Goal: Task Accomplishment & Management: Manage account settings

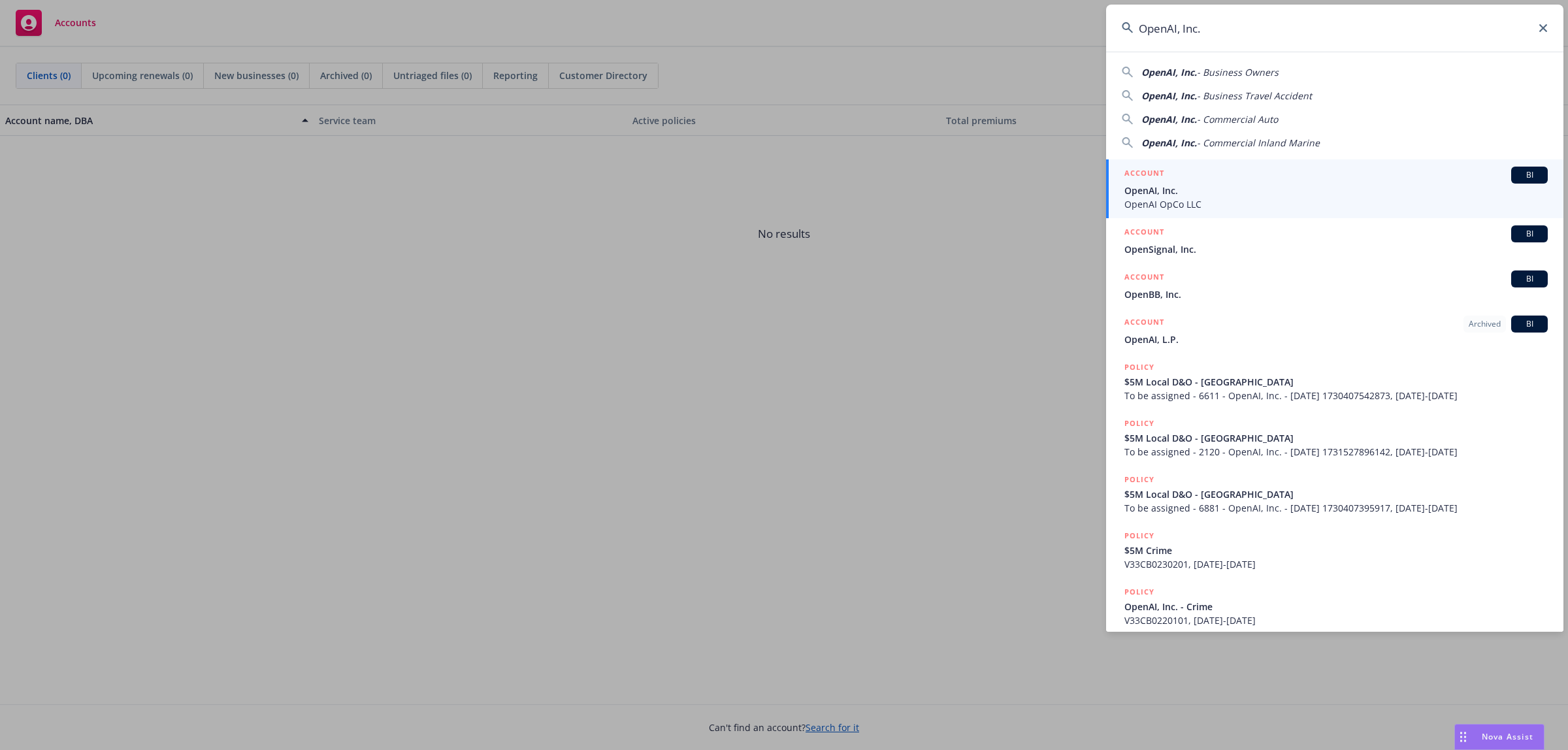
type input "OpenAI, Inc."
click at [1311, 180] on div "ACCOUNT BI" at bounding box center [1336, 175] width 423 height 17
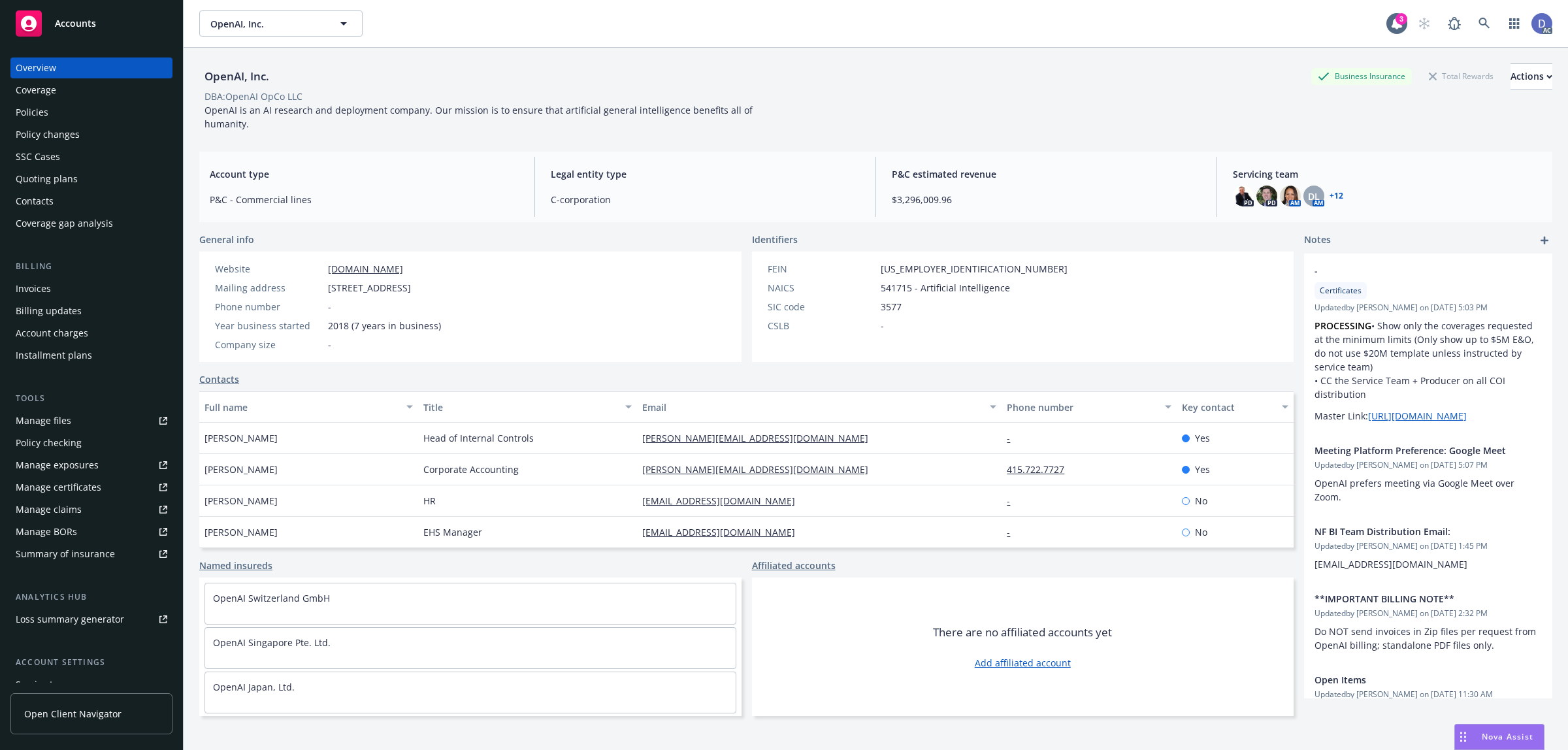
click at [89, 512] on link "Manage claims" at bounding box center [91, 509] width 162 height 21
click at [60, 426] on div "Manage files" at bounding box center [43, 421] width 56 height 21
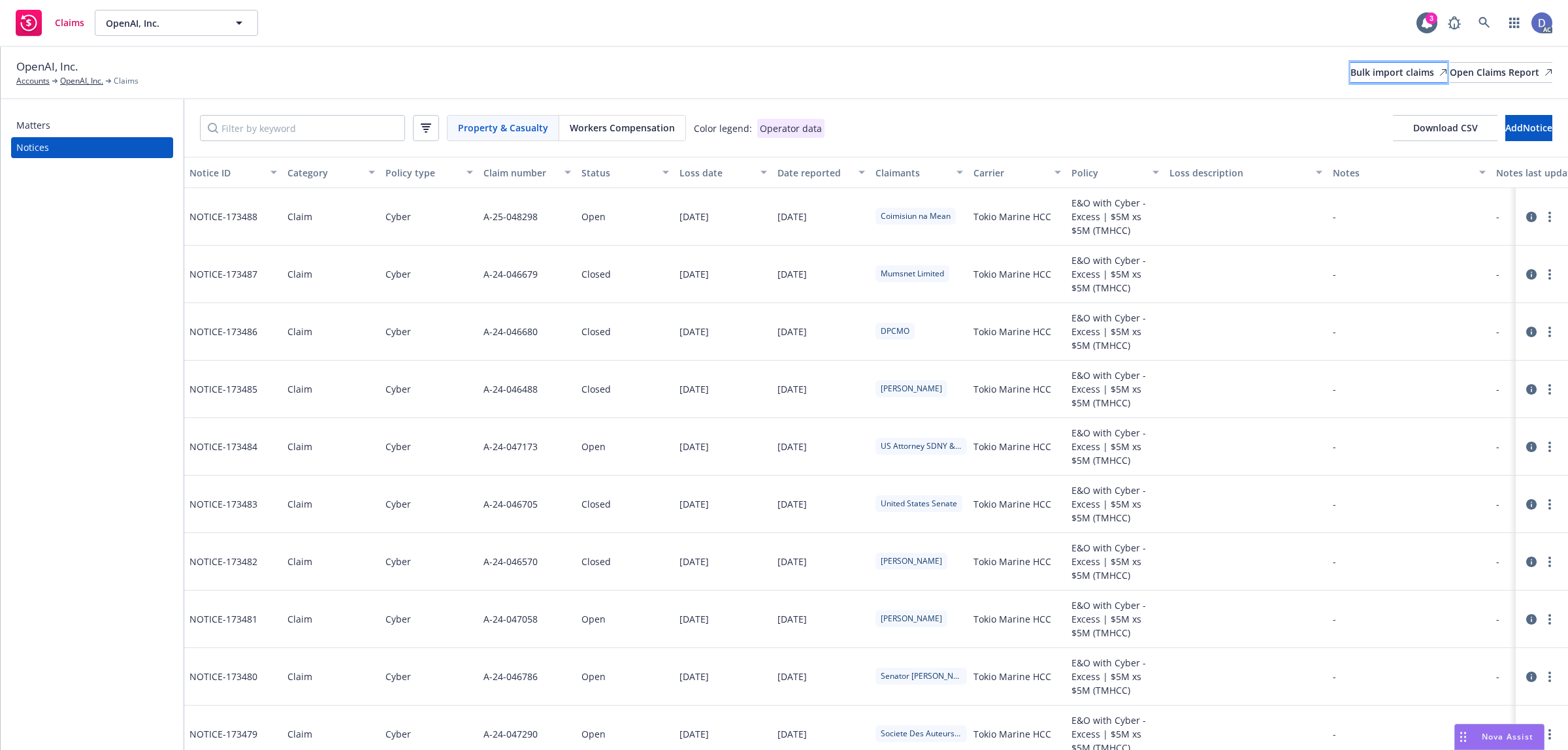
click at [1439, 71] on icon at bounding box center [1443, 73] width 8 height 8
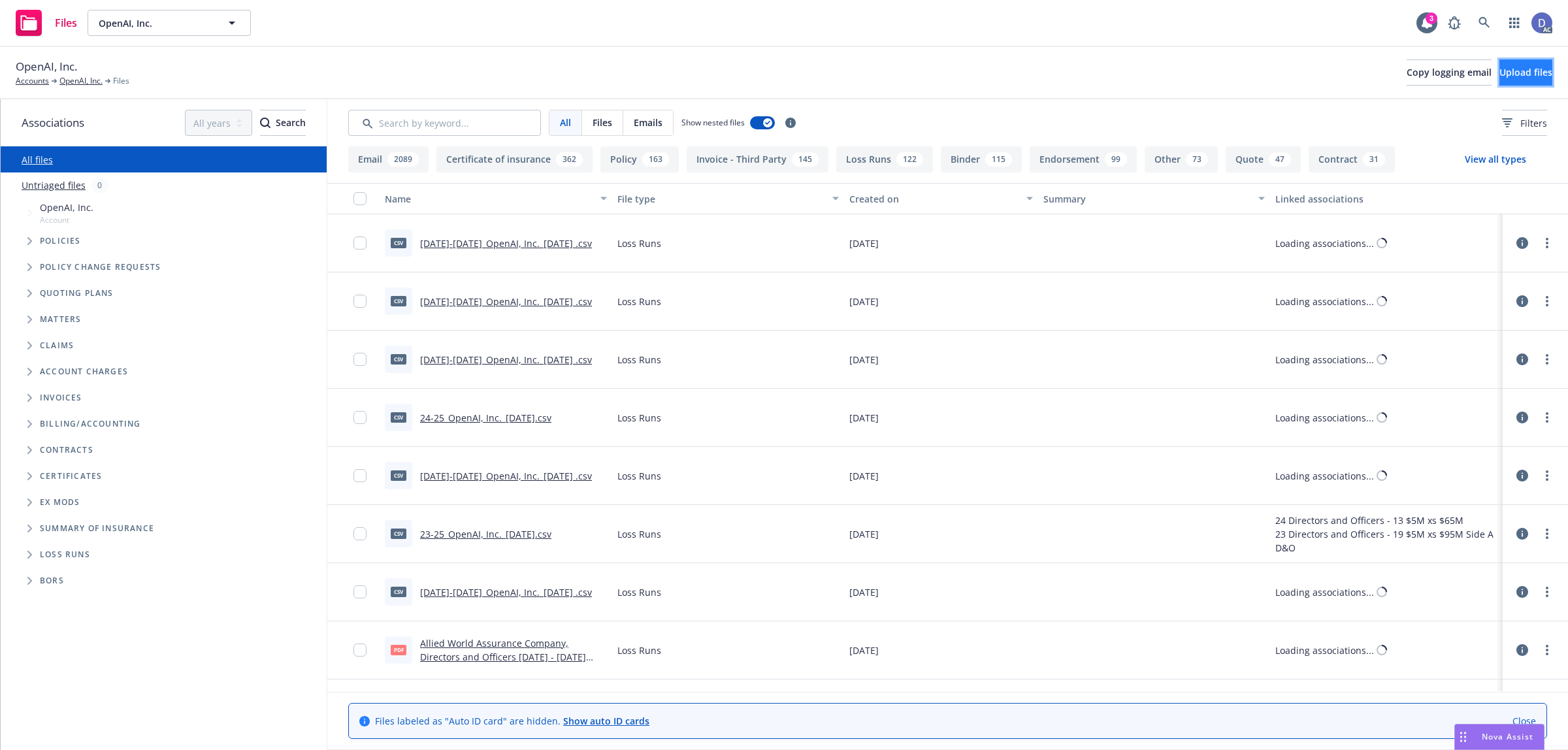
click at [1532, 69] on button "Upload files" at bounding box center [1526, 72] width 53 height 26
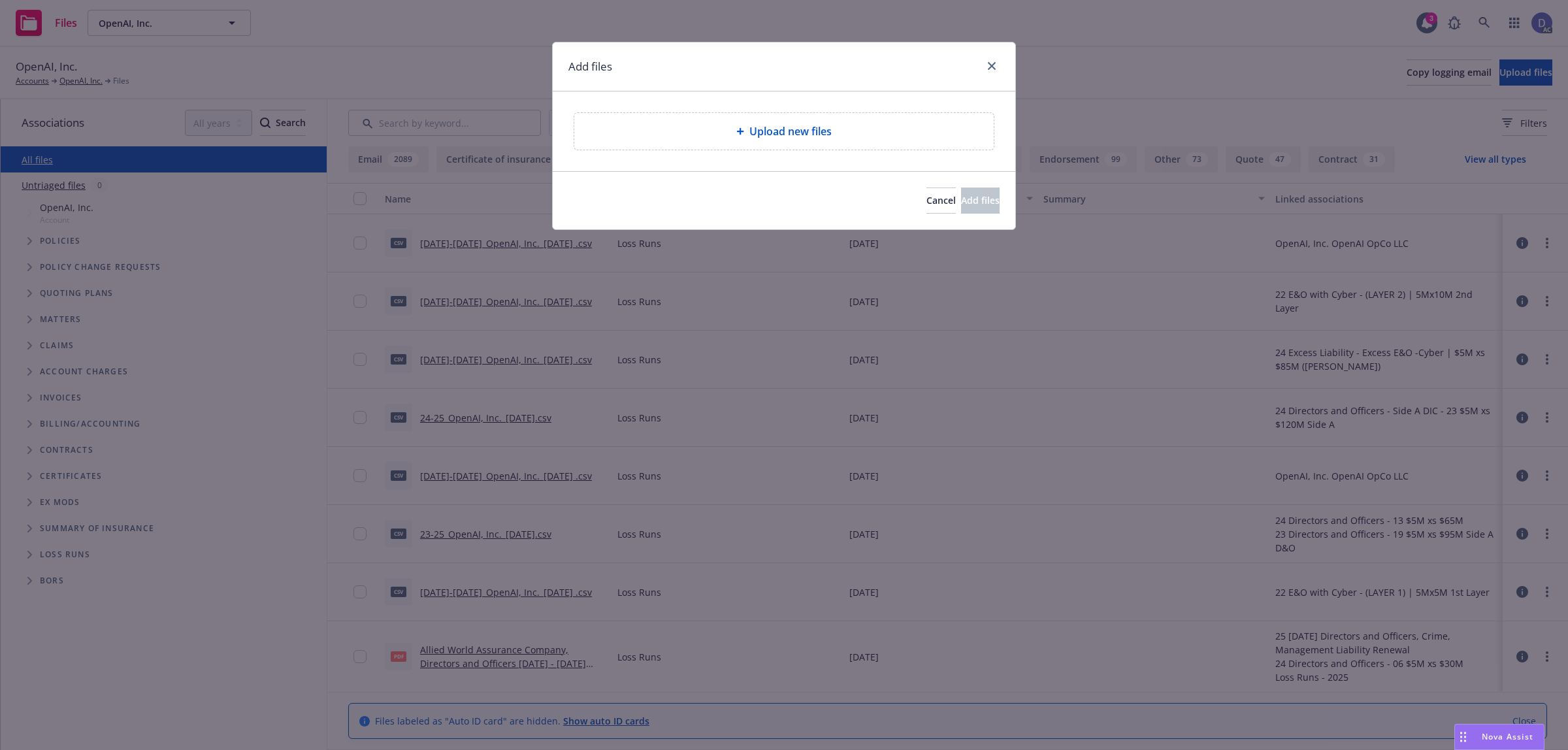
click at [805, 124] on span "Upload new files" at bounding box center [790, 131] width 82 height 16
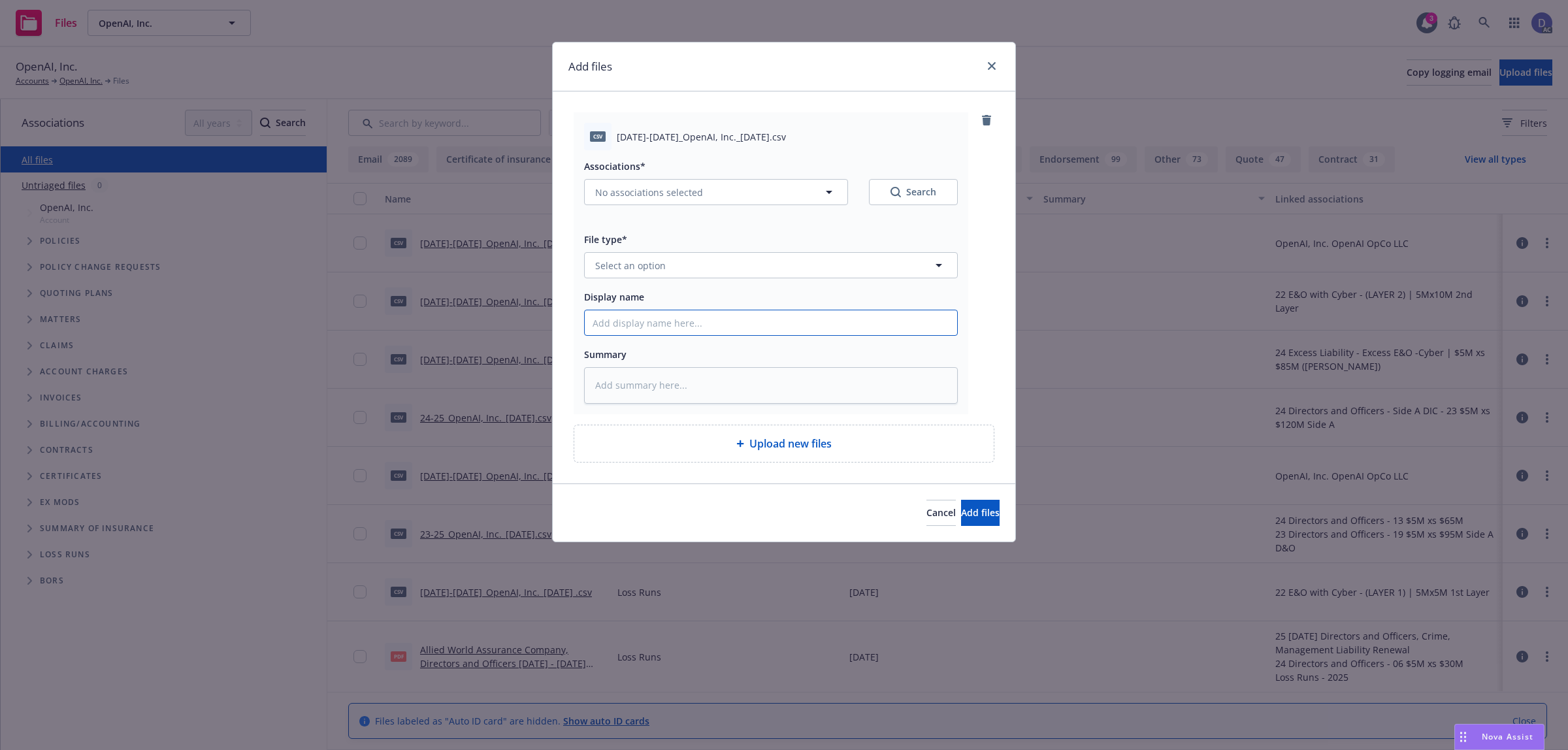
click at [859, 331] on input "Display name" at bounding box center [771, 323] width 372 height 25
paste input "2023-2025_OpenAI, Inc._8-6-2025"
type input "2023-2025_OpenAI, Inc._8-6-2025"
type textarea "x"
type input "2023-2025_OpenAI, Inc._8-6-2025"
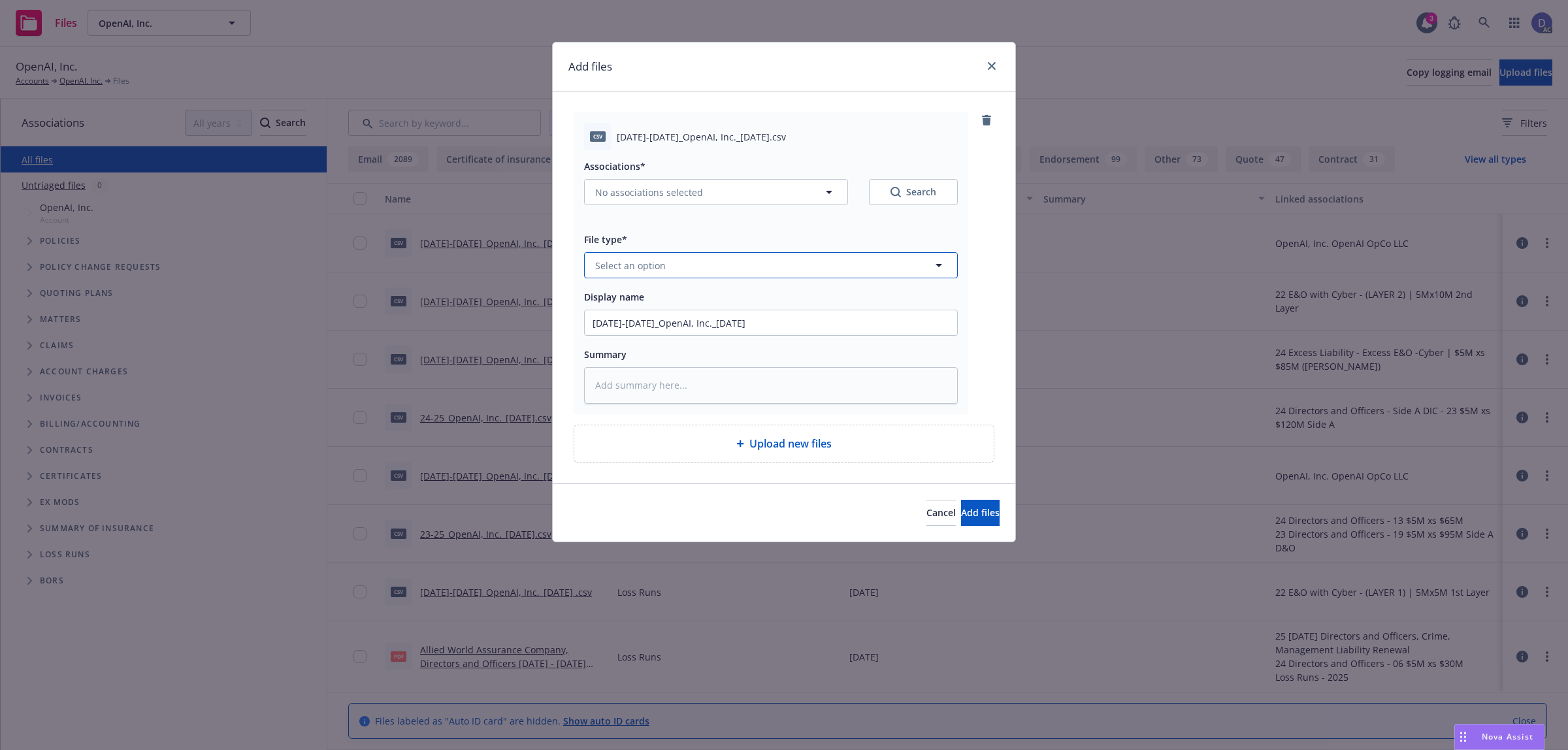
click at [888, 271] on button "Select an option" at bounding box center [771, 265] width 374 height 26
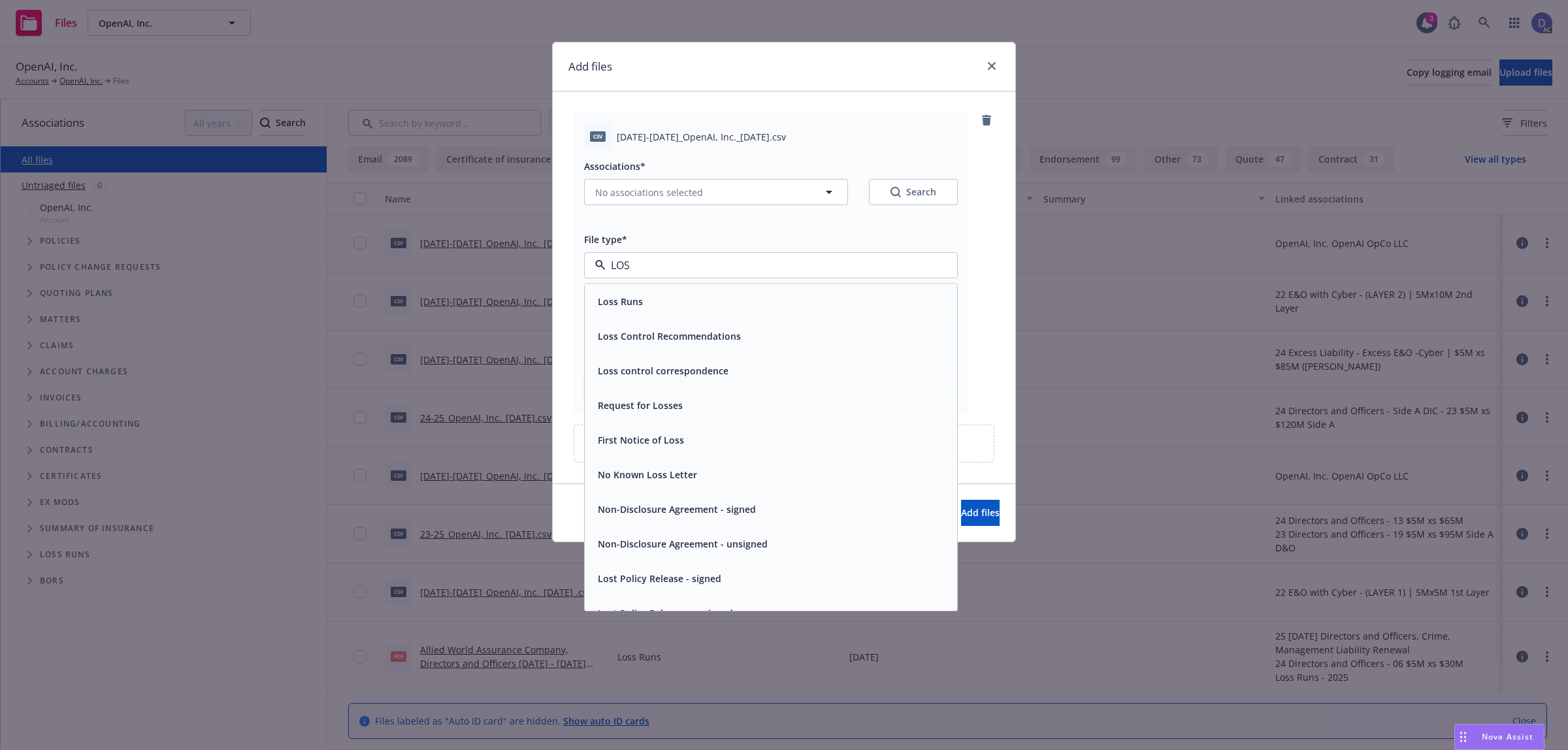
type input "LOSS"
click at [858, 303] on div "Loss Runs" at bounding box center [771, 302] width 357 height 19
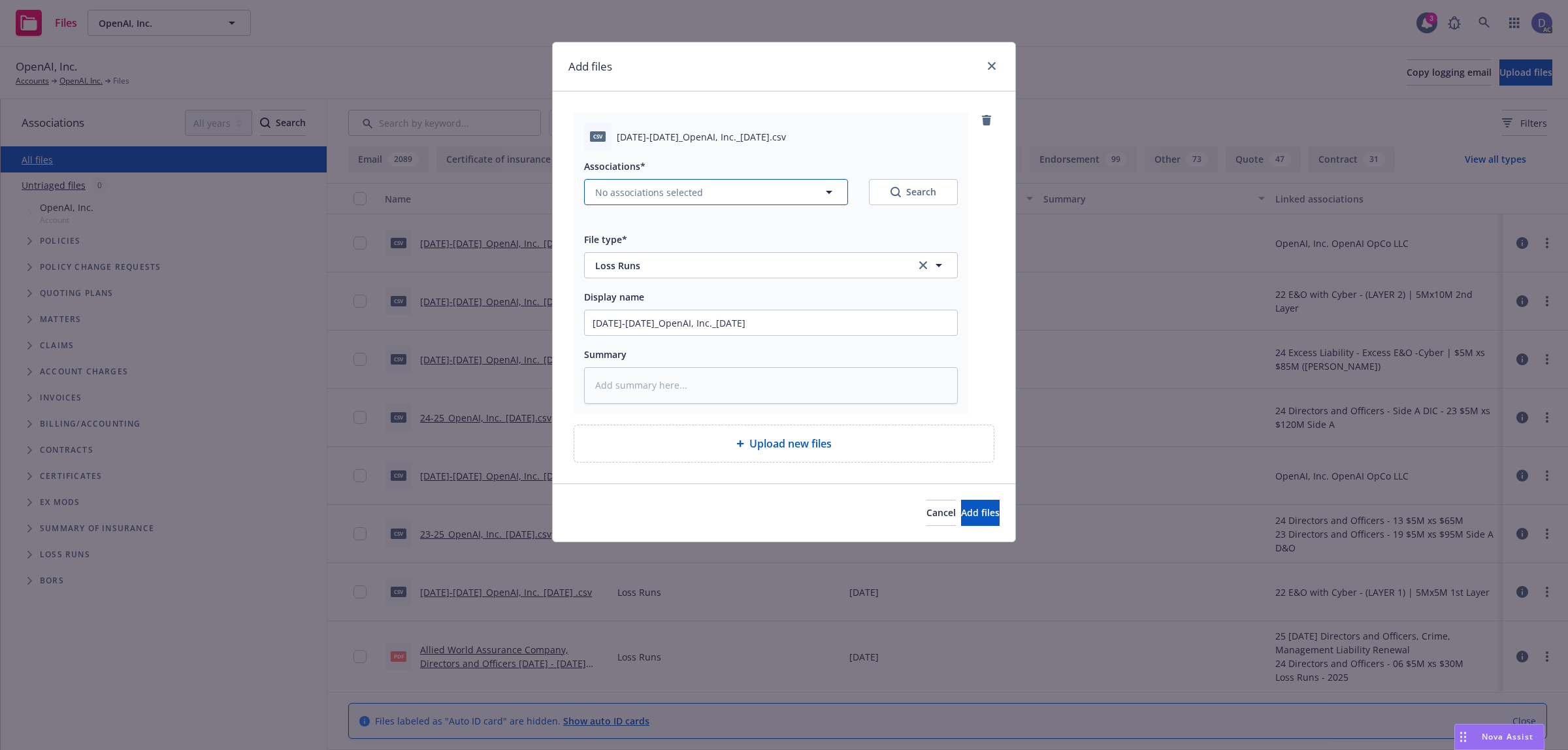
click at [647, 192] on span "No associations selected" at bounding box center [649, 192] width 108 height 14
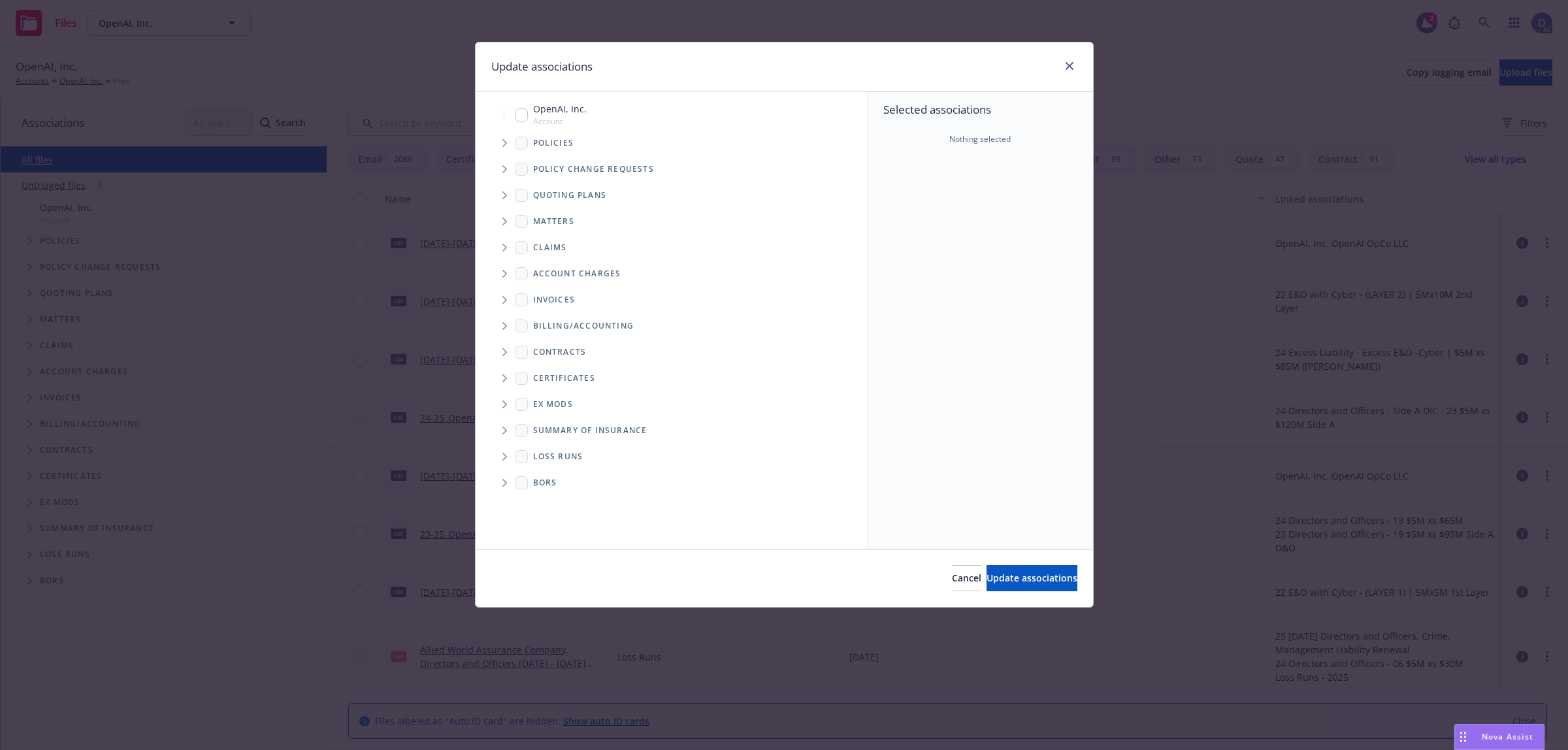
click at [505, 138] on span "Tree Example" at bounding box center [504, 143] width 21 height 21
click at [928, 214] on div "Selected associations Nothing selected" at bounding box center [980, 320] width 226 height 458
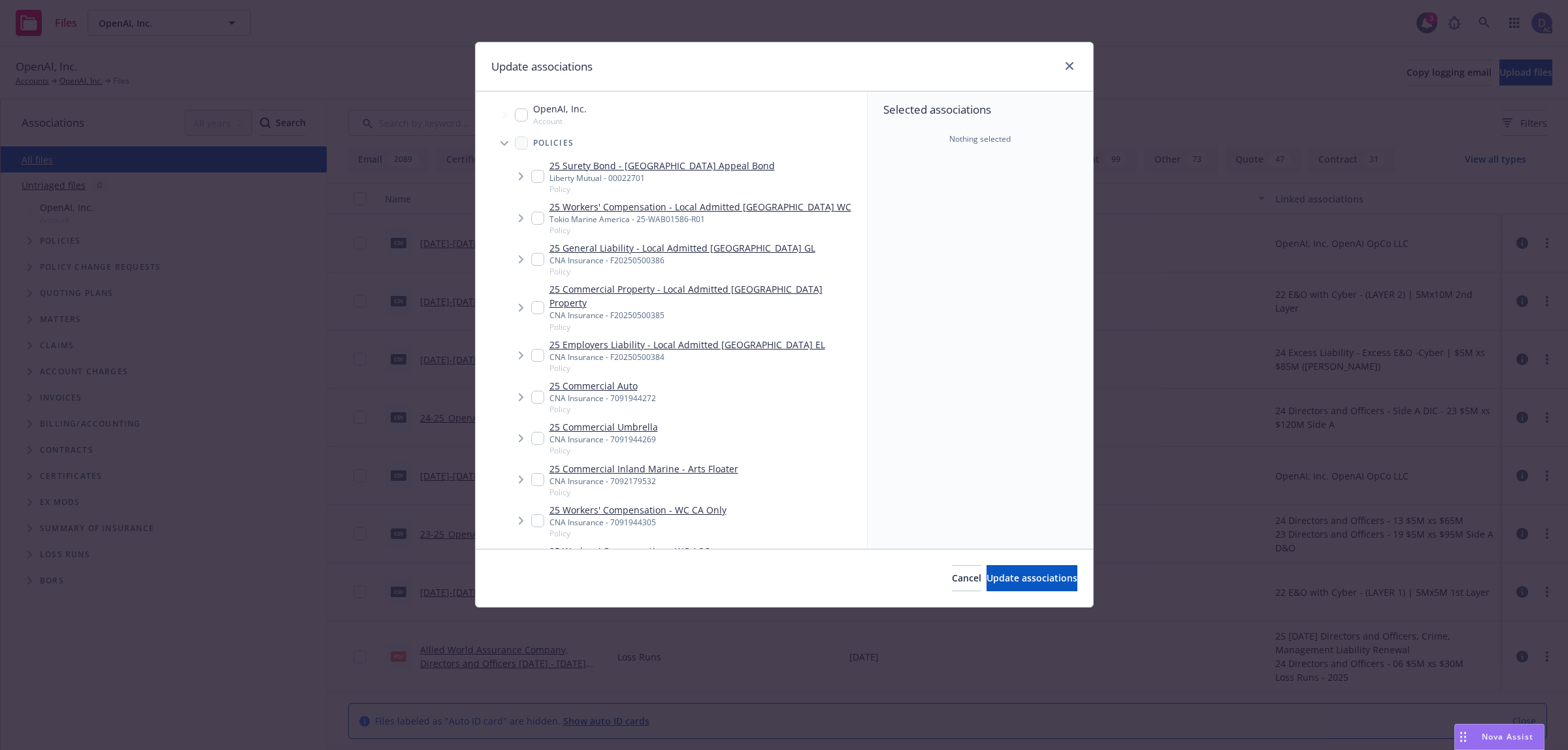
type textarea "x"
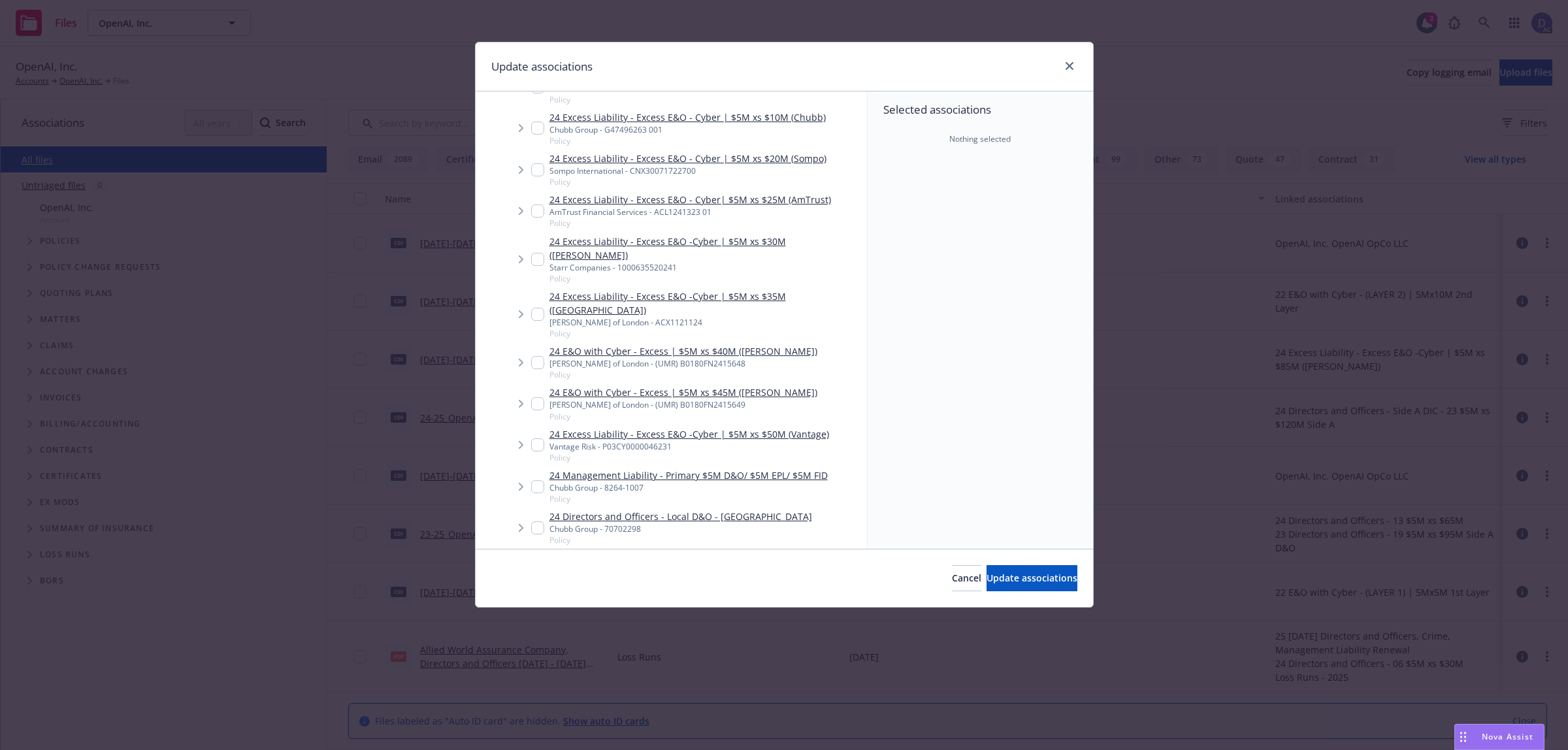
click at [621, 345] on link "24 E&O with Cyber - Excess | $5M xs $40M (Chaucer)" at bounding box center [683, 352] width 268 height 14
checkbox input "true"
click at [995, 579] on span "Update associations" at bounding box center [1032, 578] width 91 height 12
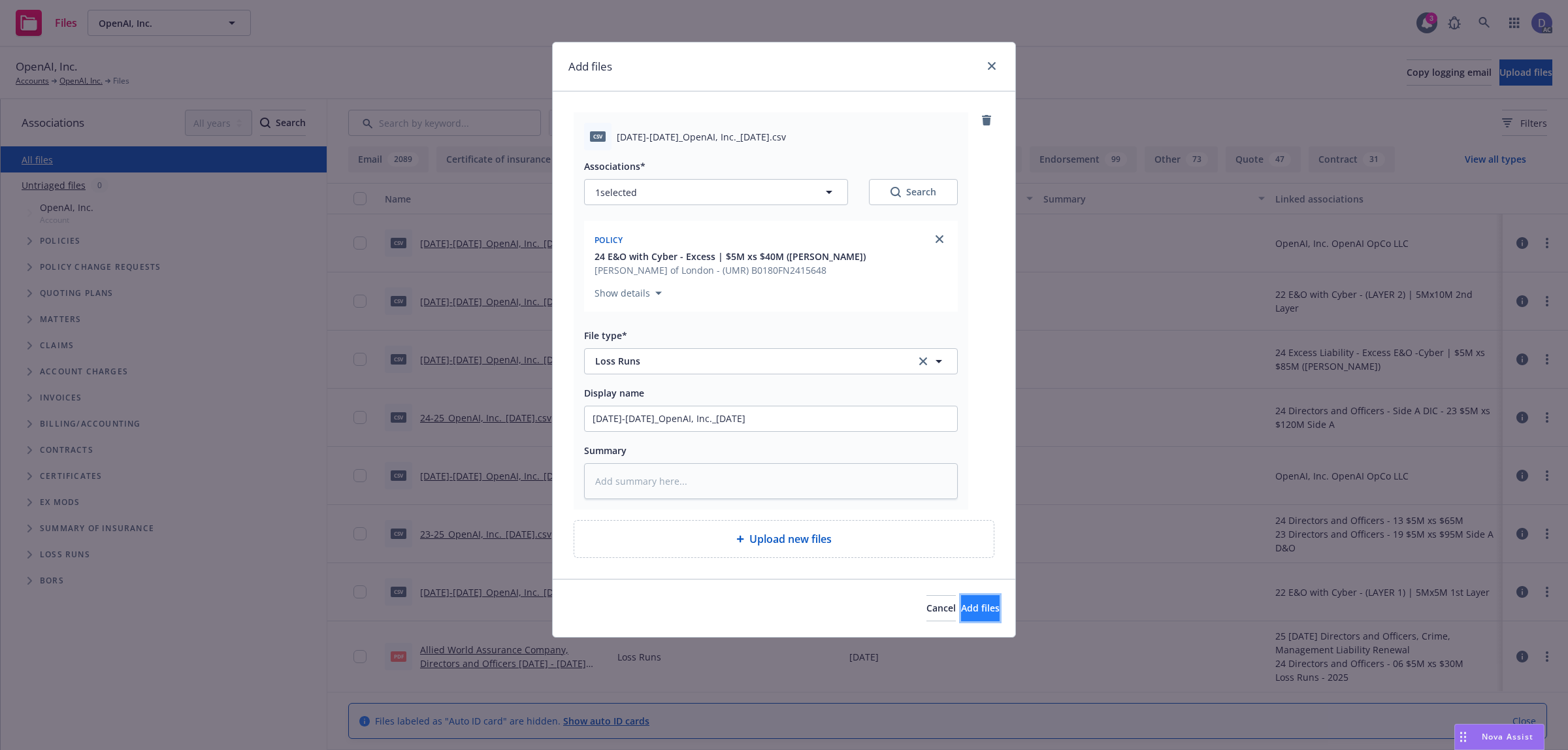
click at [968, 613] on span "Add files" at bounding box center [980, 608] width 39 height 12
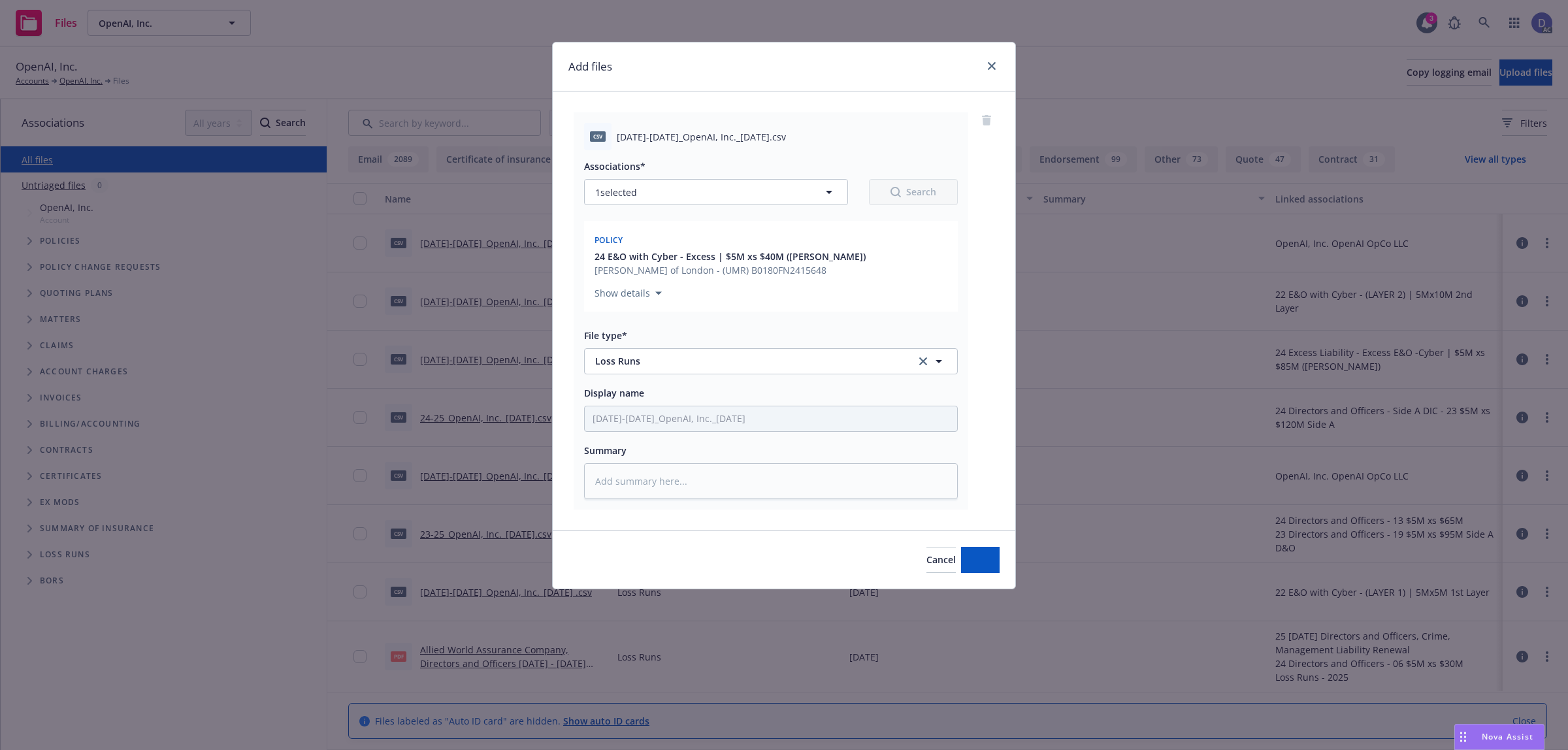
type textarea "x"
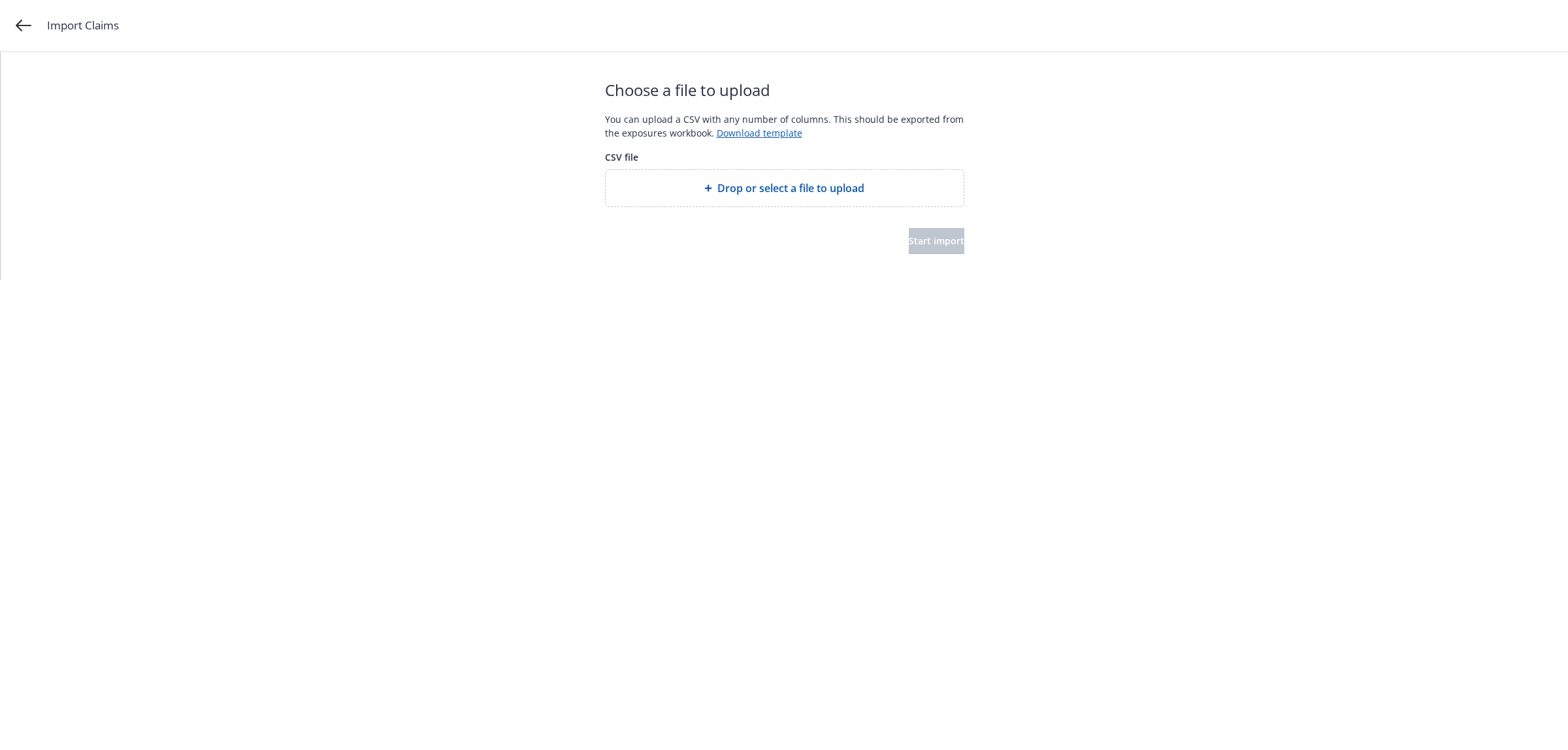
click at [722, 212] on div at bounding box center [784, 218] width 360 height 21
click at [744, 200] on div "Drop or select a file to upload" at bounding box center [784, 188] width 358 height 37
click at [909, 250] on button "Start import" at bounding box center [937, 241] width 56 height 26
click at [871, 192] on html "Import Claims Start over Your file is being processed... Depending on the size …" at bounding box center [784, 96] width 1568 height 192
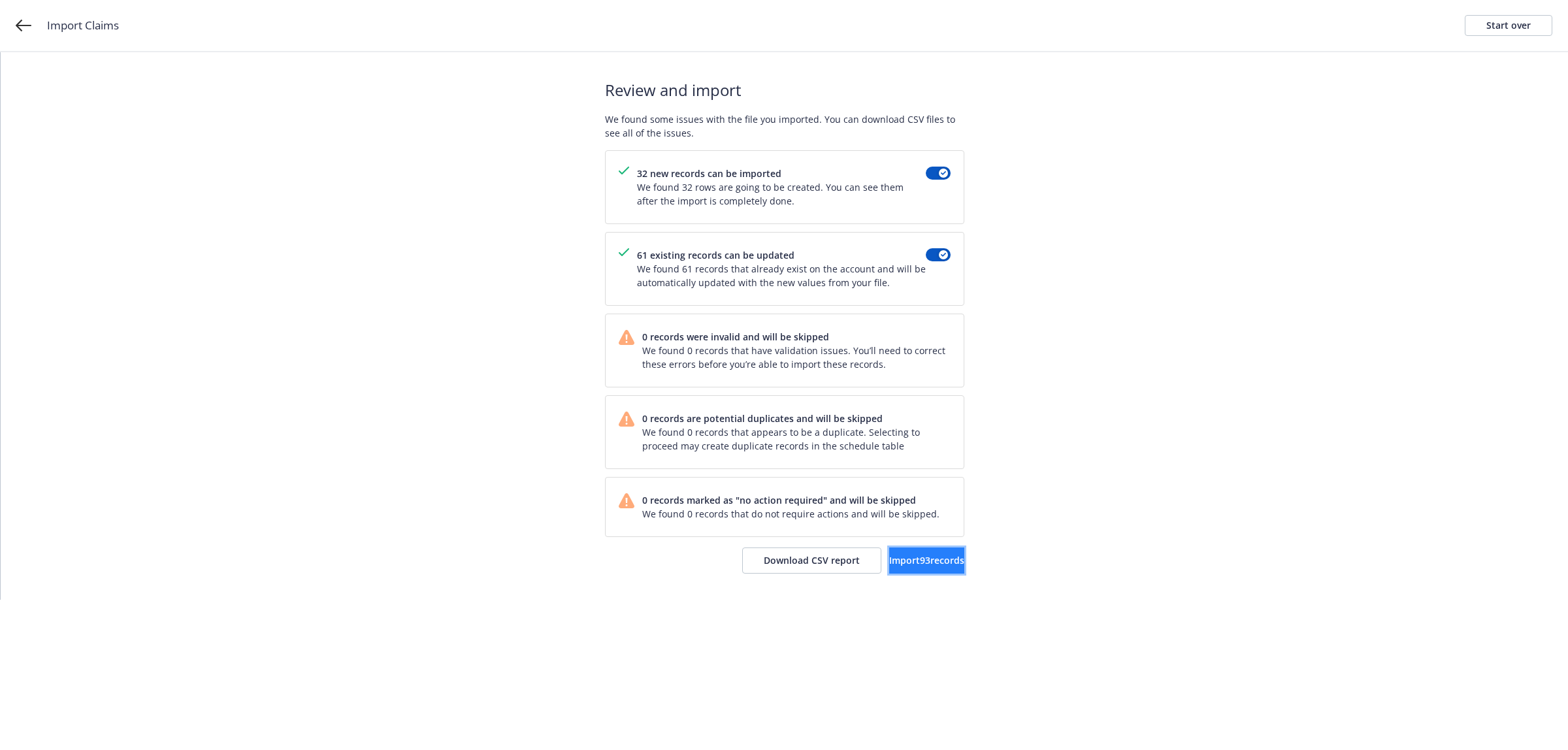
click at [913, 556] on span "Import 93 records" at bounding box center [926, 560] width 75 height 12
click at [919, 565] on span "View accounts" at bounding box center [911, 560] width 64 height 12
